Goal: Information Seeking & Learning: Find specific fact

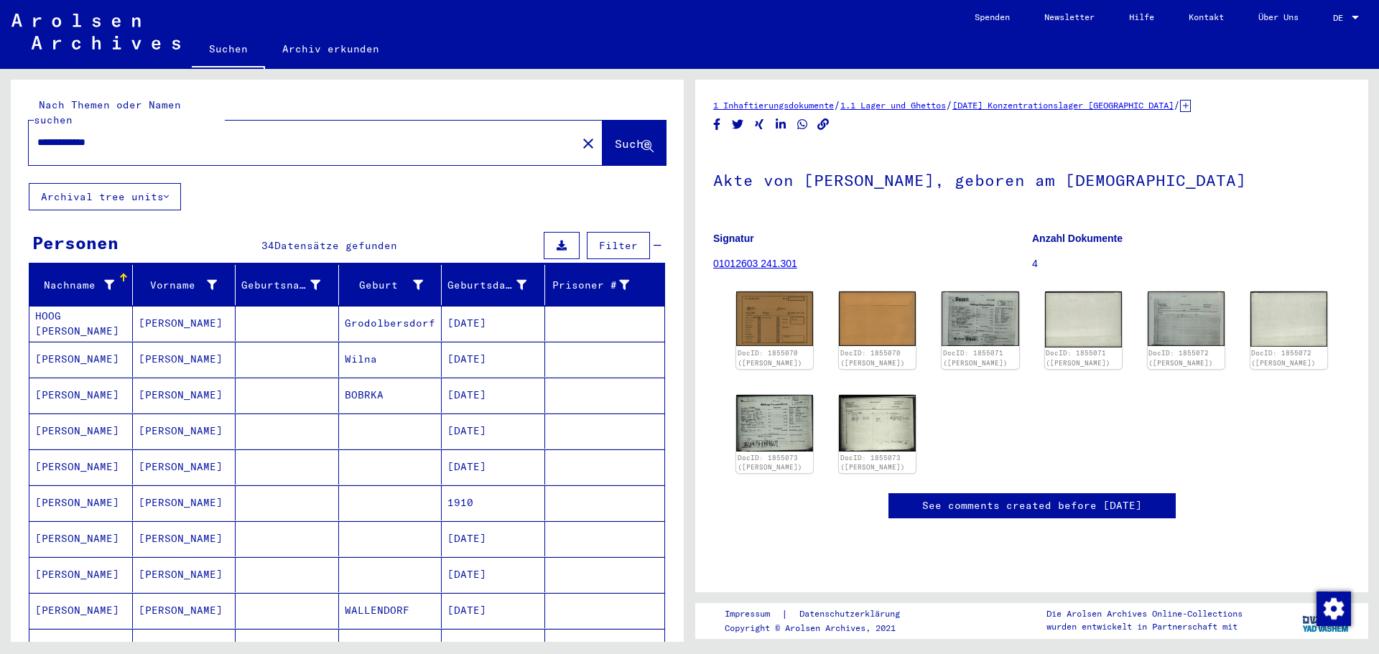
drag, startPoint x: 126, startPoint y: 131, endPoint x: 0, endPoint y: 117, distance: 127.1
click at [0, 117] on div "**********" at bounding box center [344, 355] width 689 height 573
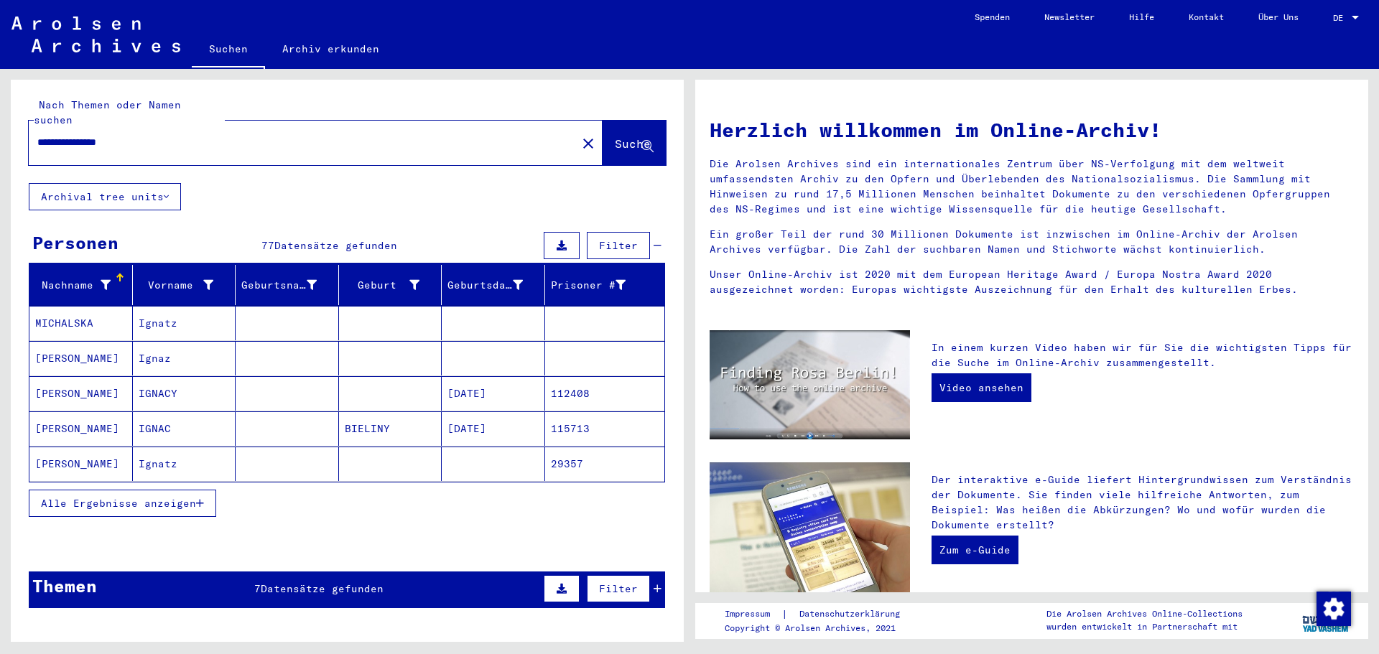
click at [320, 376] on mat-cell at bounding box center [287, 393] width 103 height 34
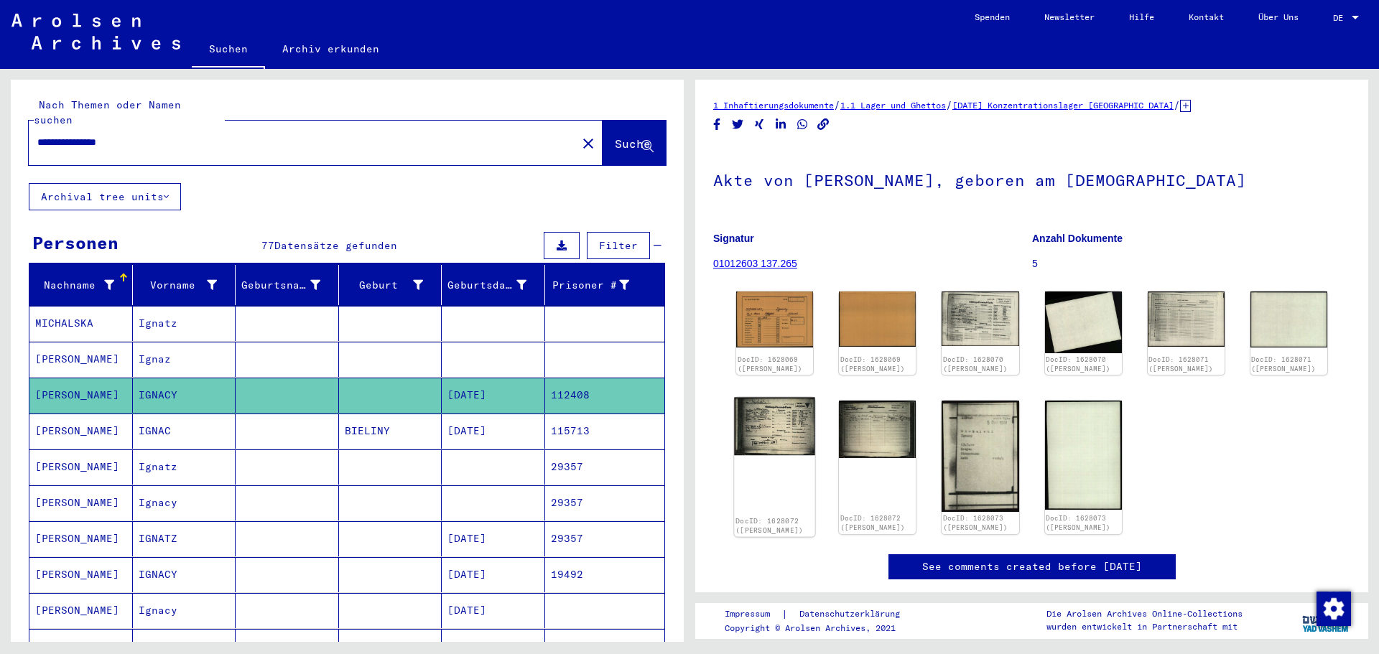
click at [758, 424] on img at bounding box center [774, 427] width 81 height 58
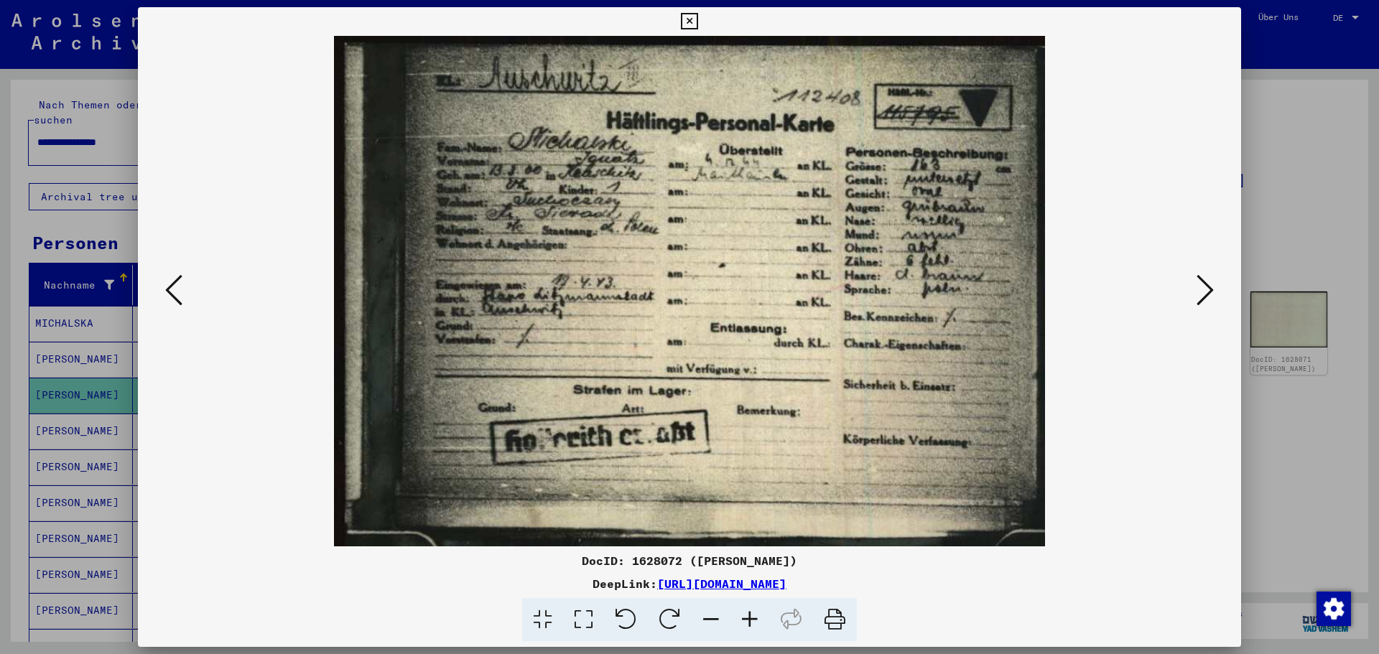
click at [1190, 276] on img at bounding box center [689, 291] width 1005 height 511
click at [1198, 281] on icon at bounding box center [1204, 290] width 17 height 34
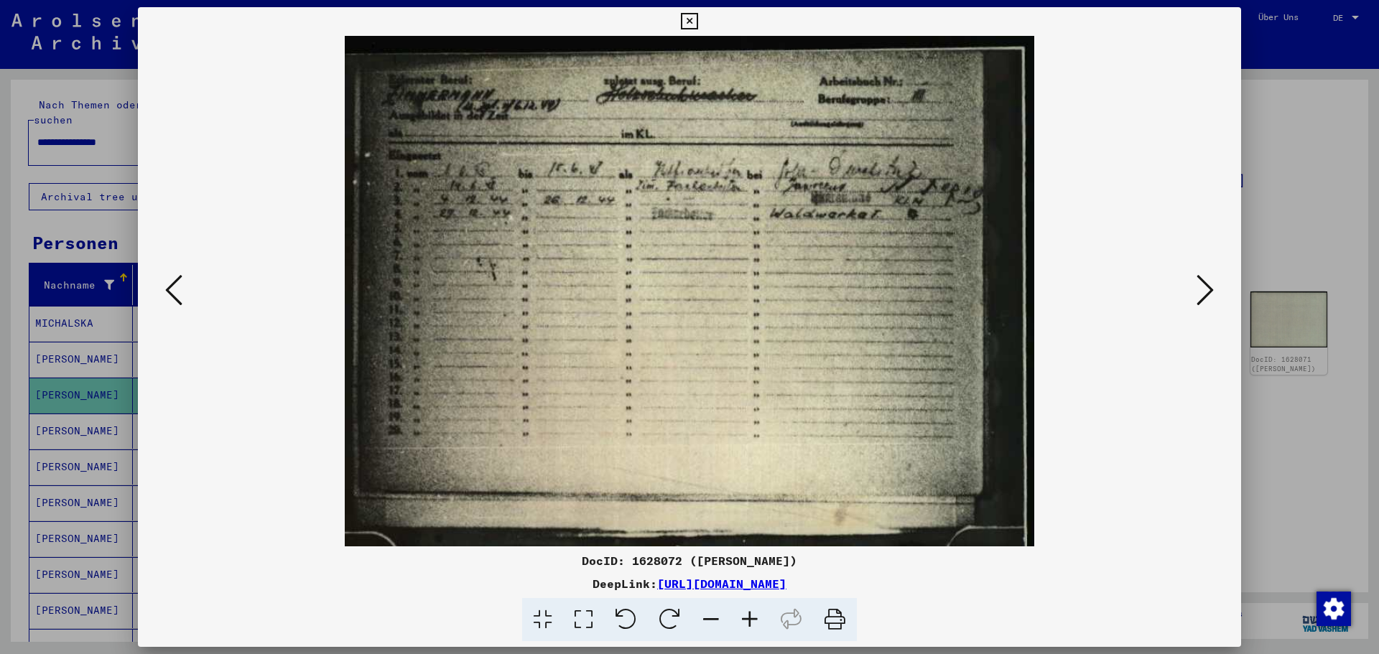
click at [180, 294] on icon at bounding box center [173, 290] width 17 height 34
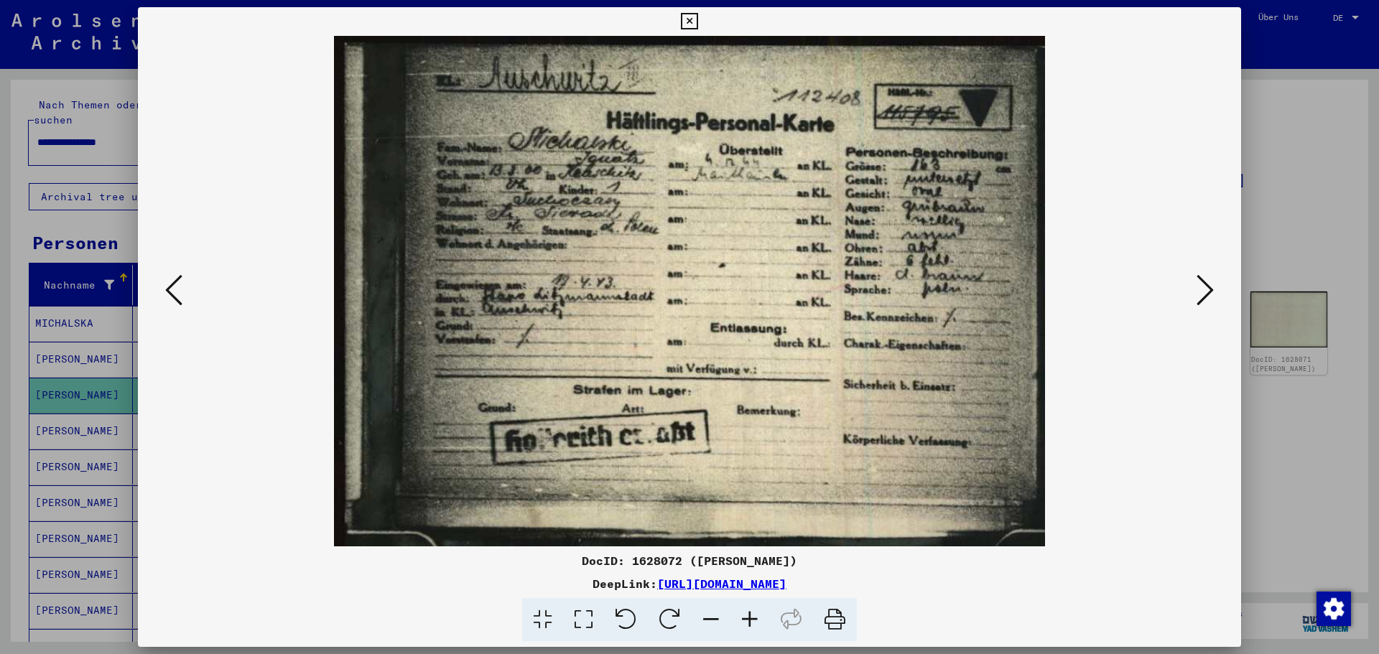
click at [95, 134] on div at bounding box center [689, 327] width 1379 height 654
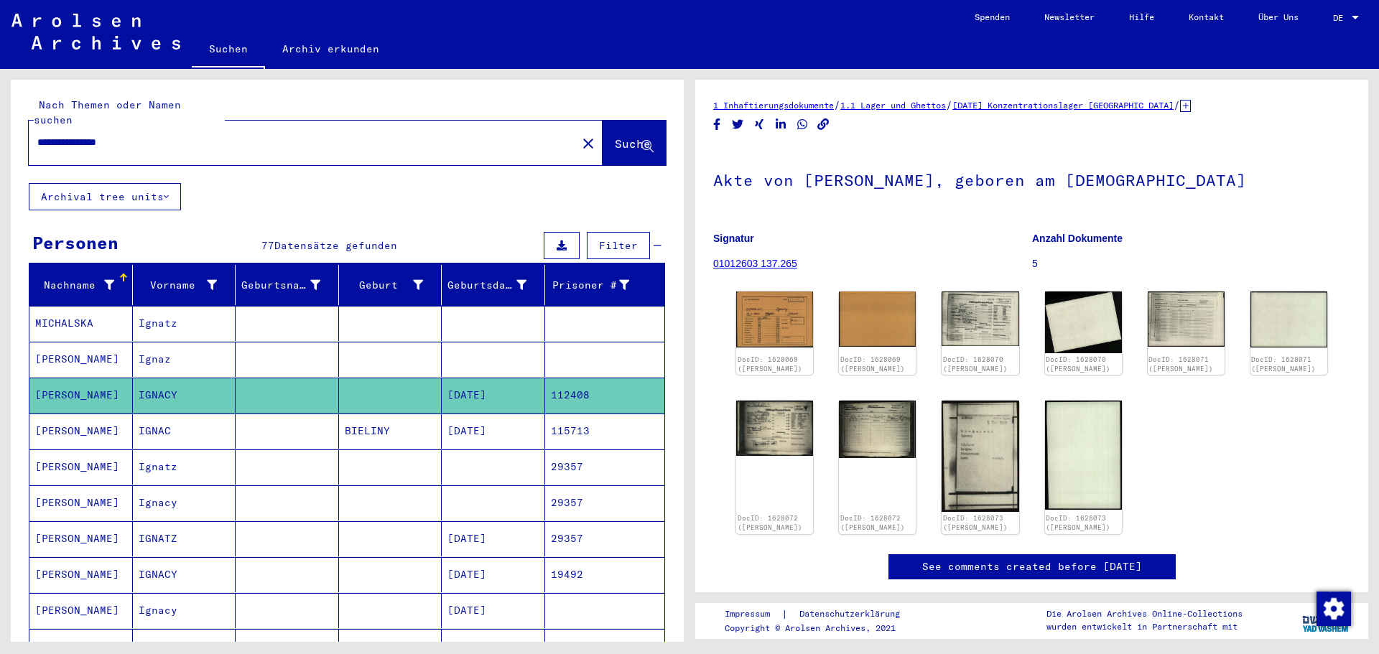
drag, startPoint x: 148, startPoint y: 131, endPoint x: 0, endPoint y: 133, distance: 147.9
click at [0, 133] on div "**********" at bounding box center [344, 355] width 689 height 573
type input "**********"
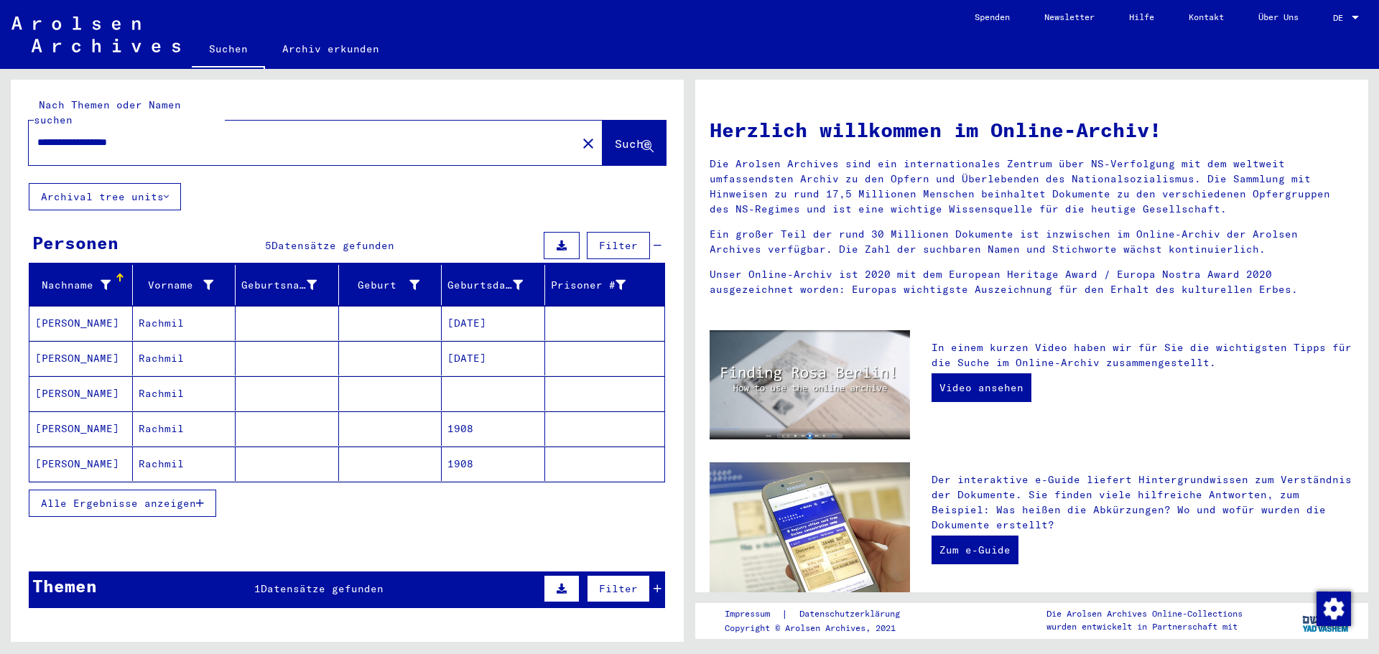
click at [477, 308] on mat-cell "[DATE]" at bounding box center [493, 323] width 103 height 34
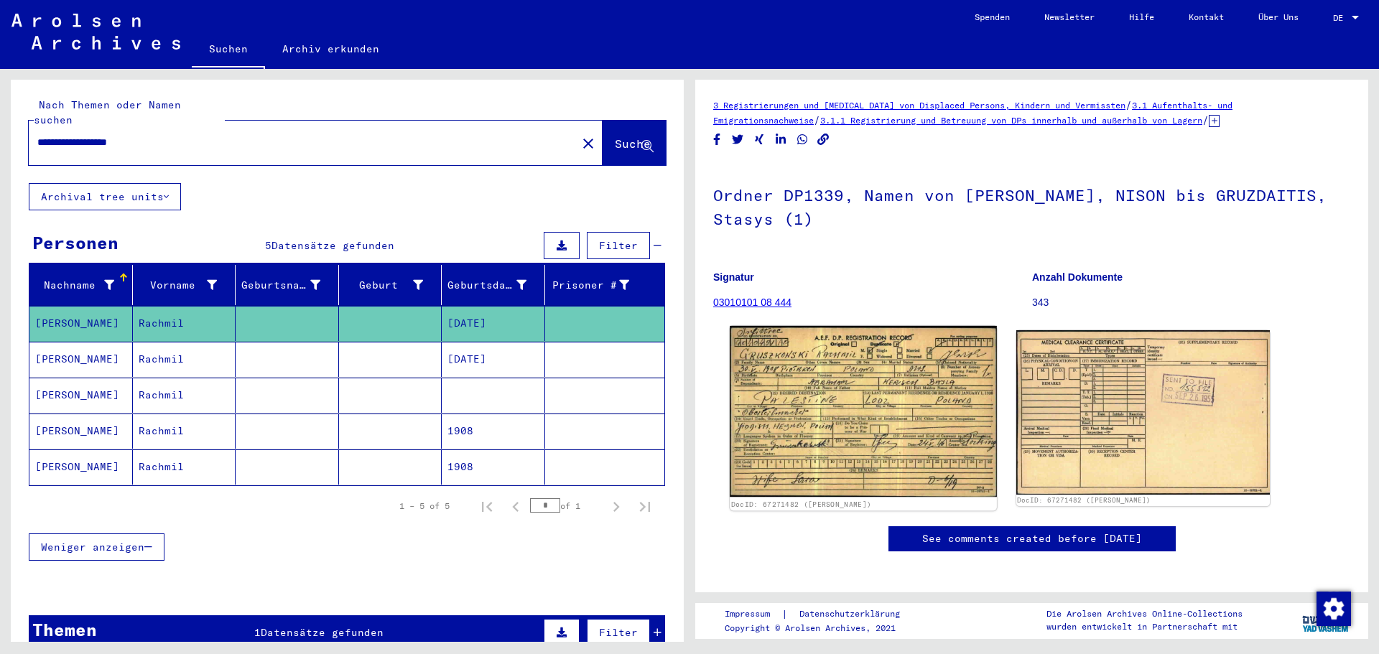
click at [926, 409] on img at bounding box center [863, 411] width 266 height 171
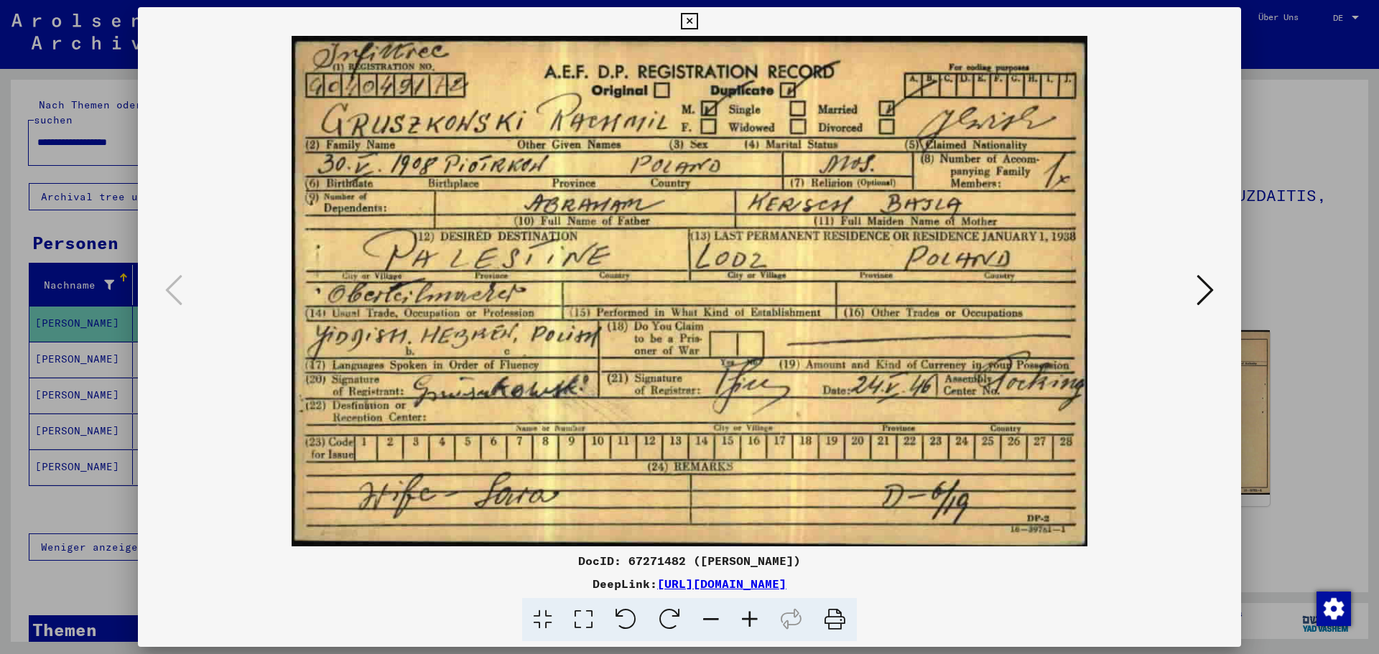
click at [1307, 255] on div at bounding box center [689, 327] width 1379 height 654
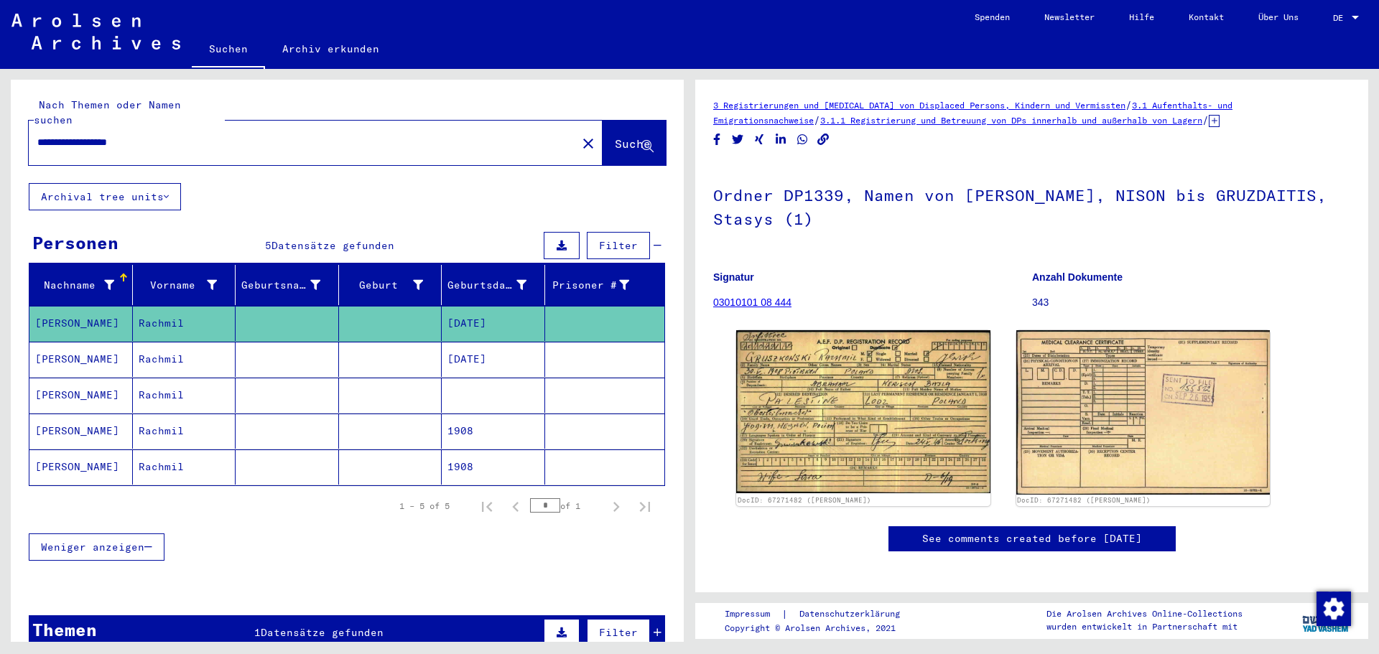
click at [442, 345] on mat-cell "[DATE]" at bounding box center [493, 359] width 103 height 35
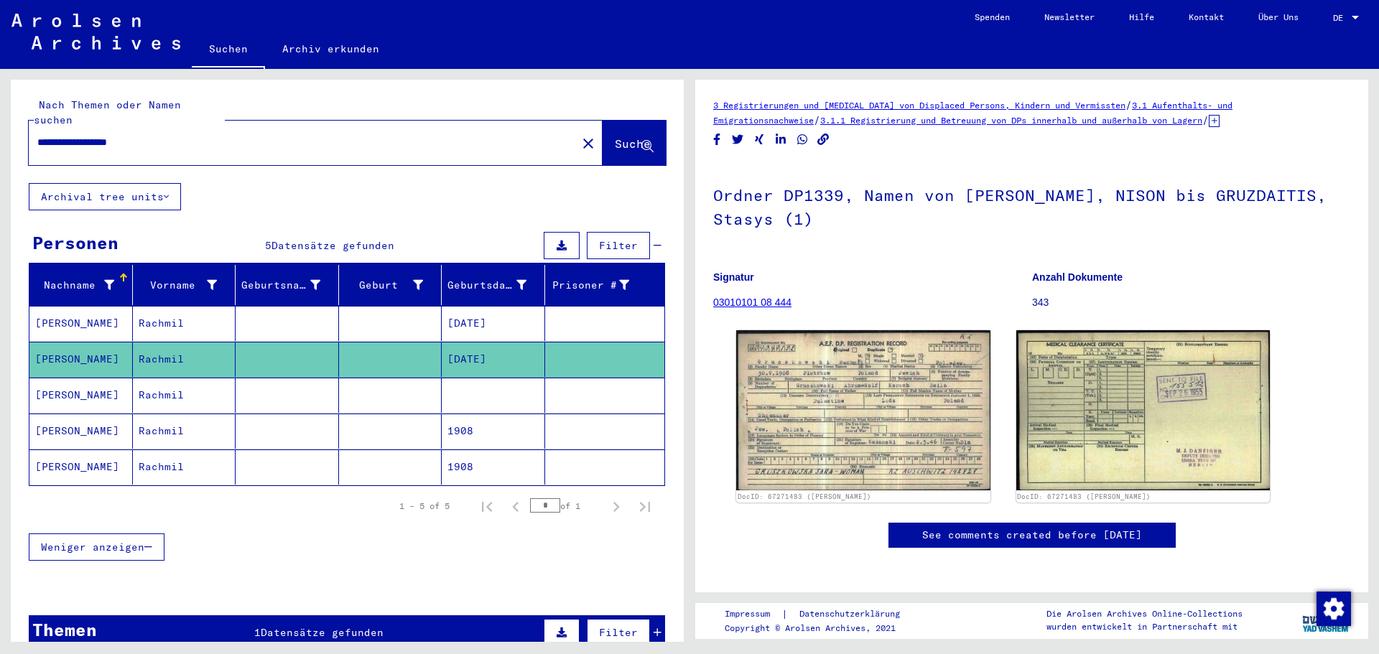
click at [459, 383] on mat-cell at bounding box center [493, 395] width 103 height 35
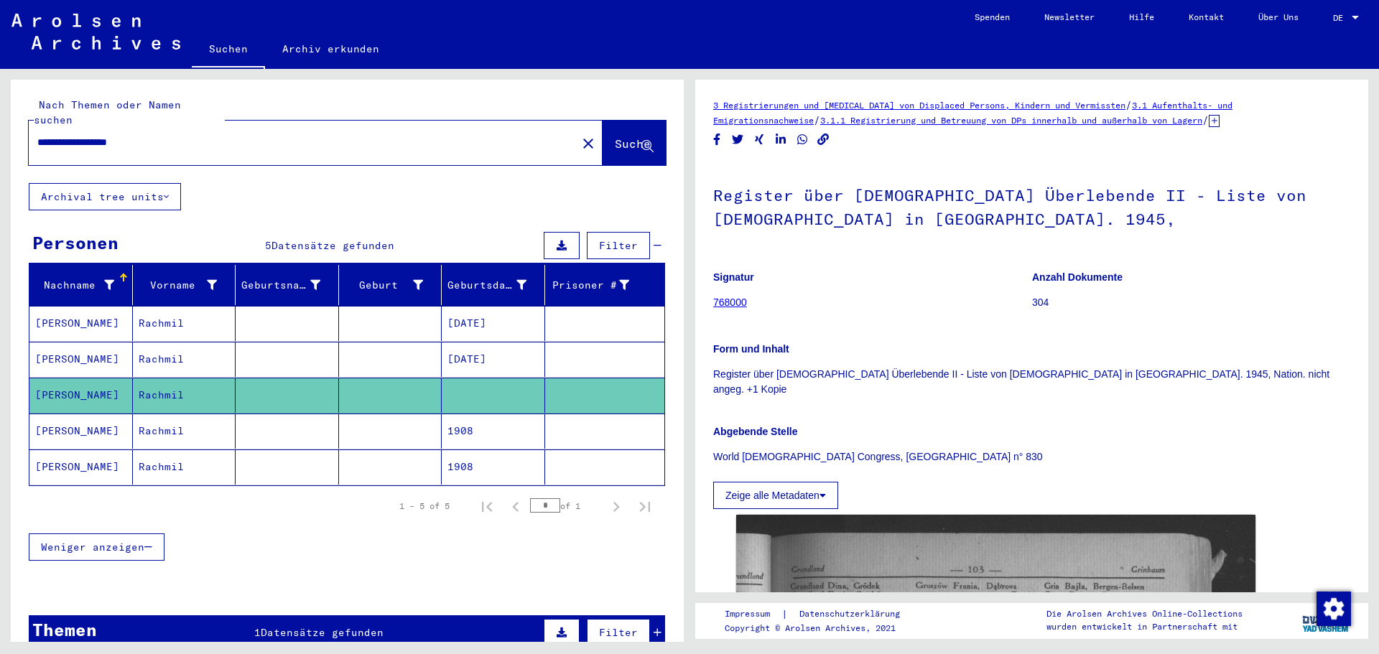
click at [467, 414] on mat-cell "1908" at bounding box center [493, 431] width 103 height 35
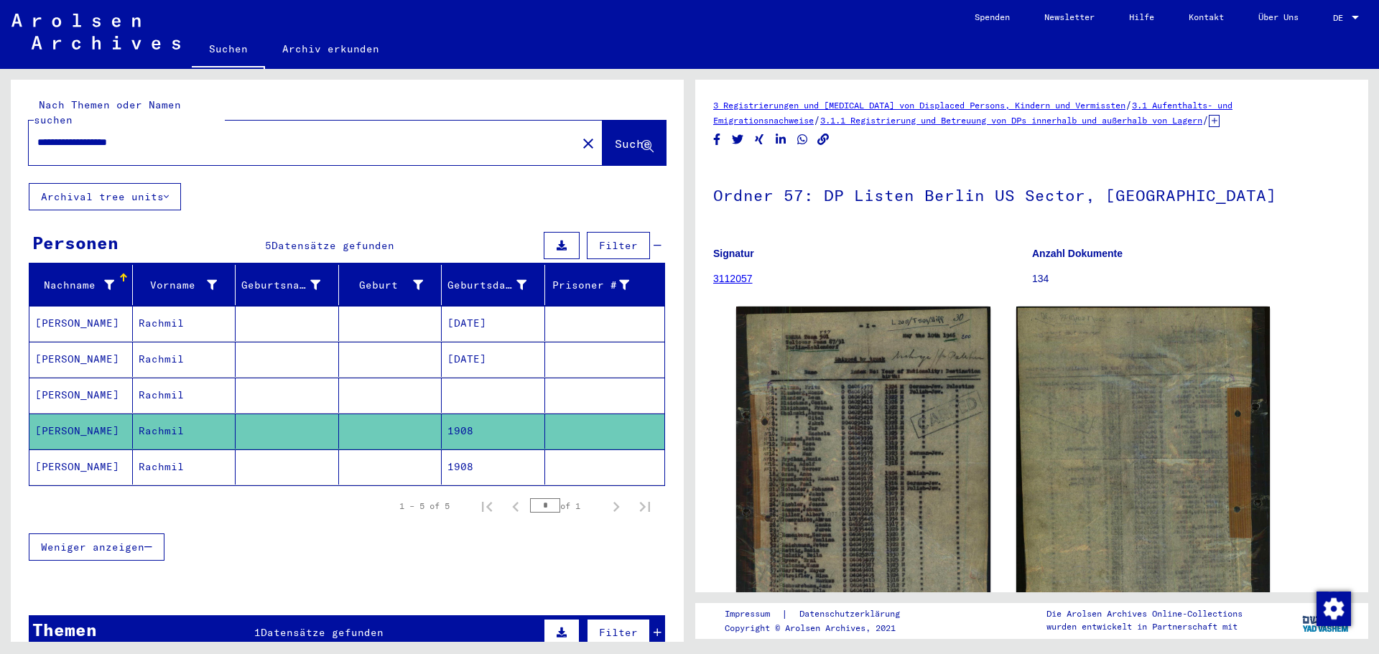
click at [464, 451] on mat-cell "1908" at bounding box center [493, 466] width 103 height 35
